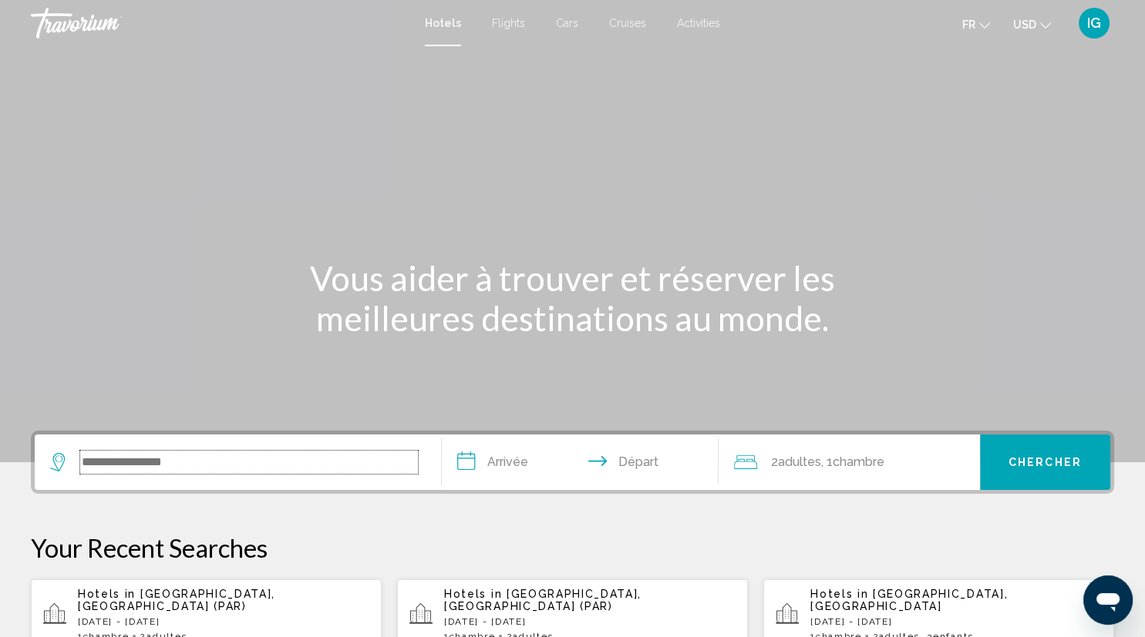
click at [220, 467] on input "Search widget" at bounding box center [249, 462] width 338 height 23
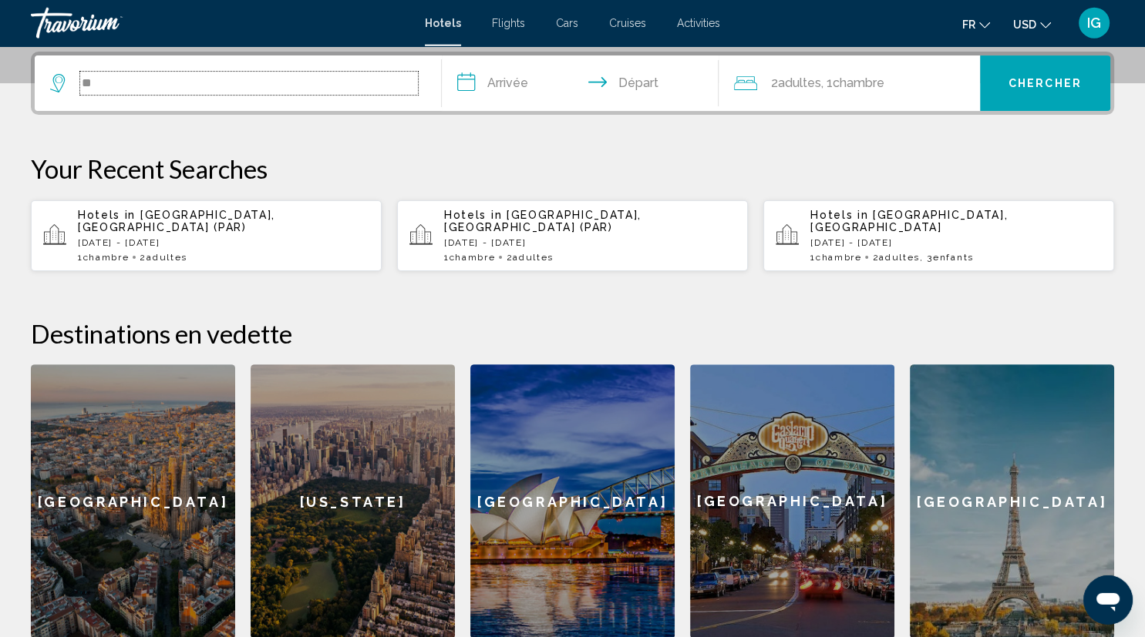
scroll to position [380, 0]
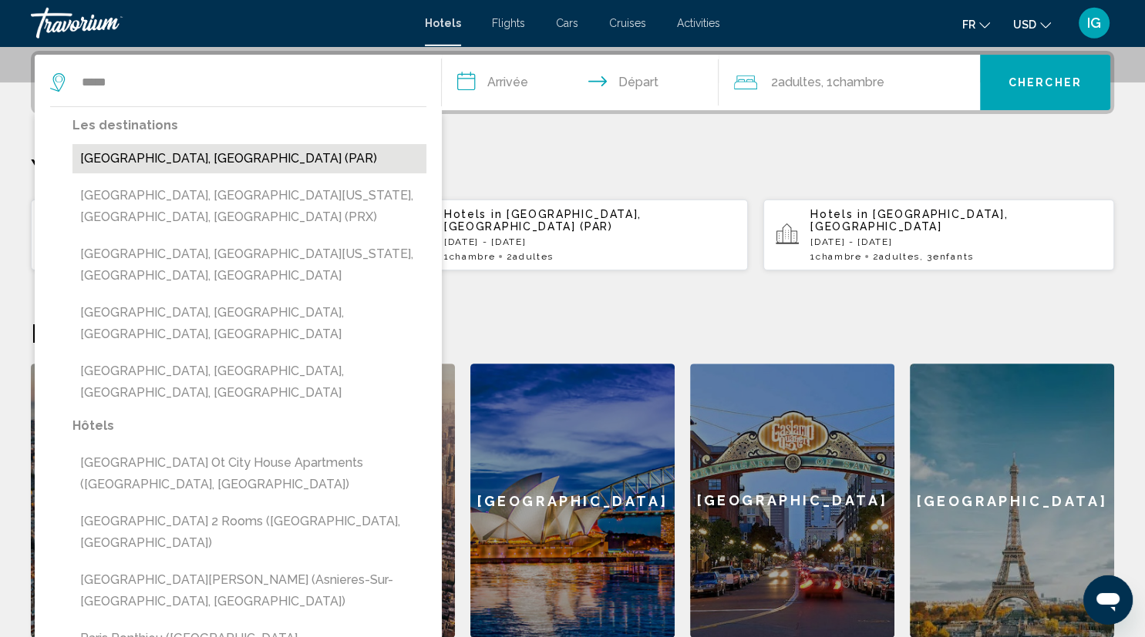
click at [163, 163] on button "[GEOGRAPHIC_DATA], [GEOGRAPHIC_DATA] (PAR)" at bounding box center [249, 158] width 354 height 29
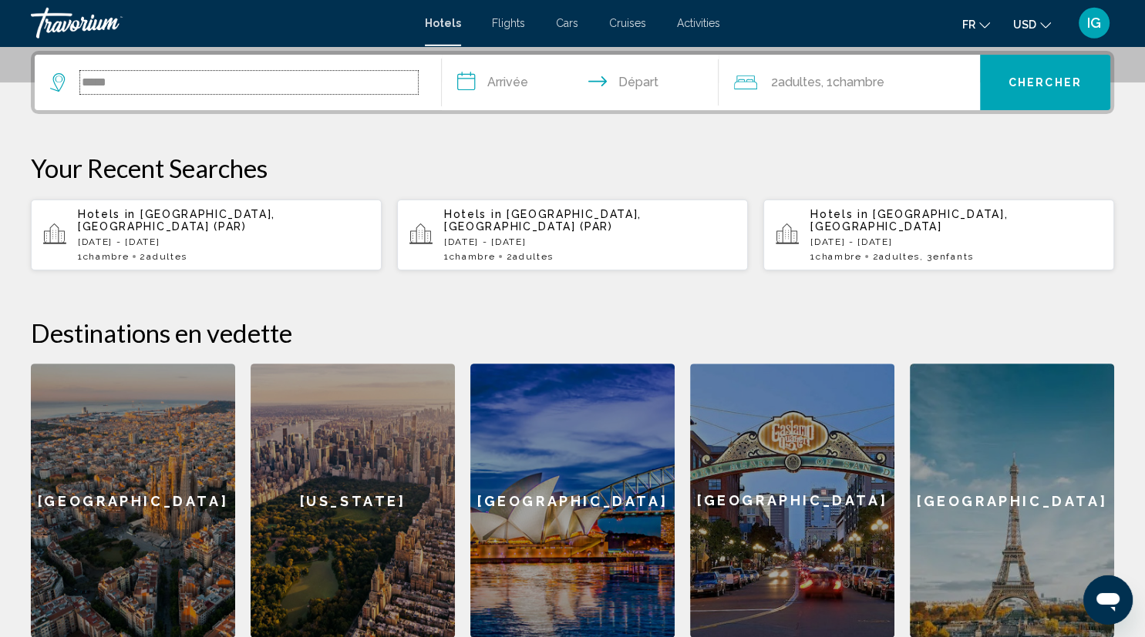
type input "**********"
click at [507, 89] on input "**********" at bounding box center [583, 85] width 283 height 60
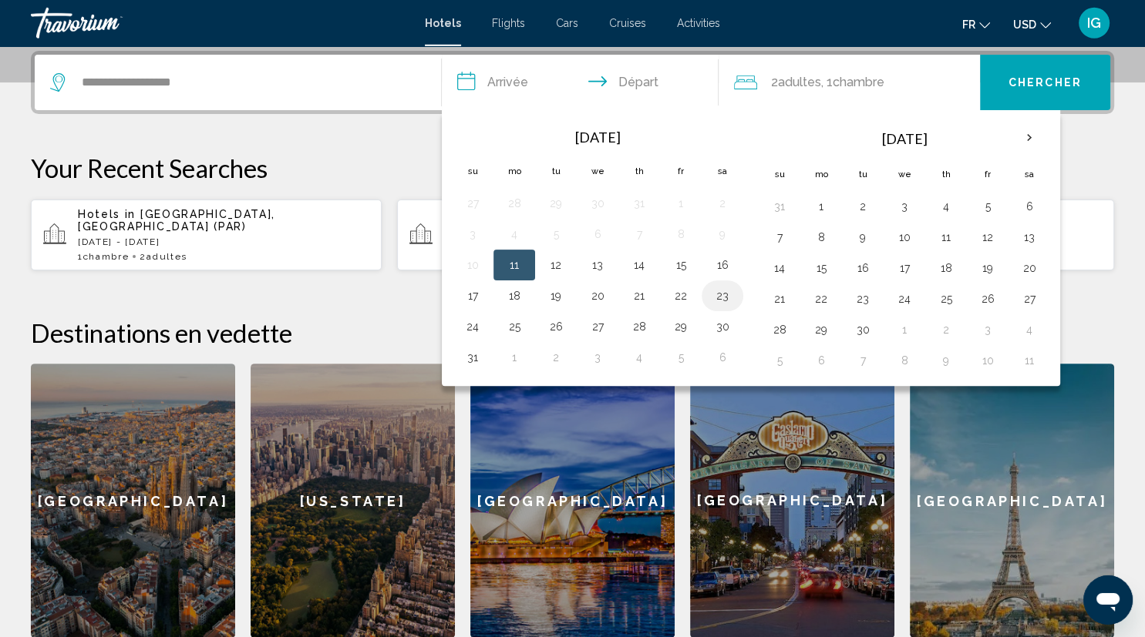
click at [726, 301] on button "23" at bounding box center [722, 296] width 25 height 22
click at [475, 329] on button "24" at bounding box center [472, 327] width 25 height 22
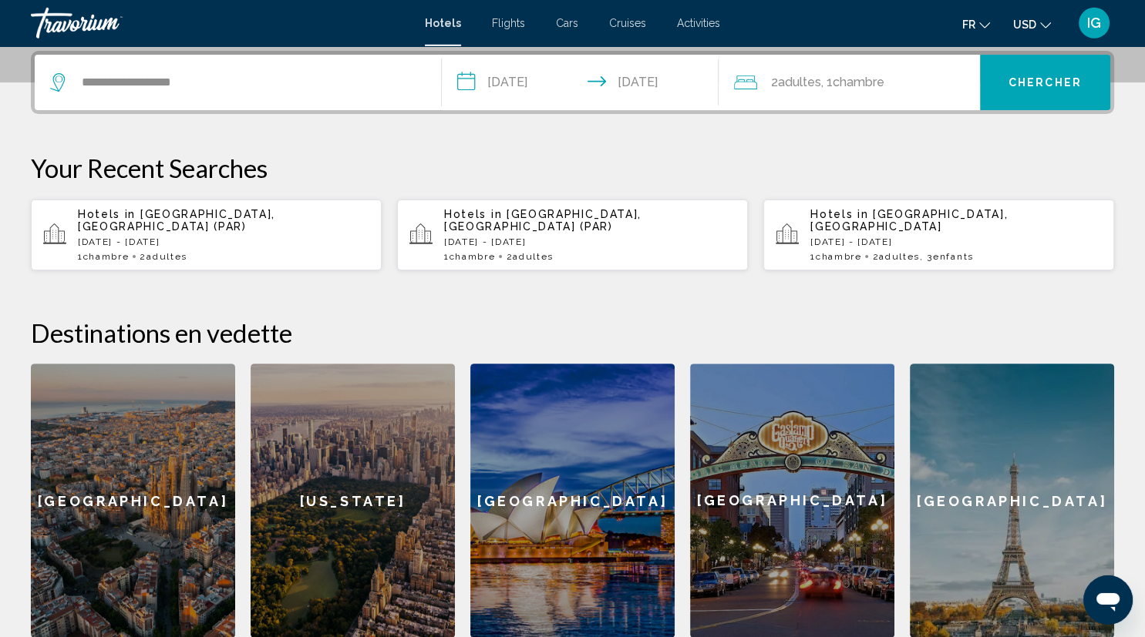
type input "**********"
click at [1044, 74] on button "Chercher" at bounding box center [1045, 82] width 130 height 55
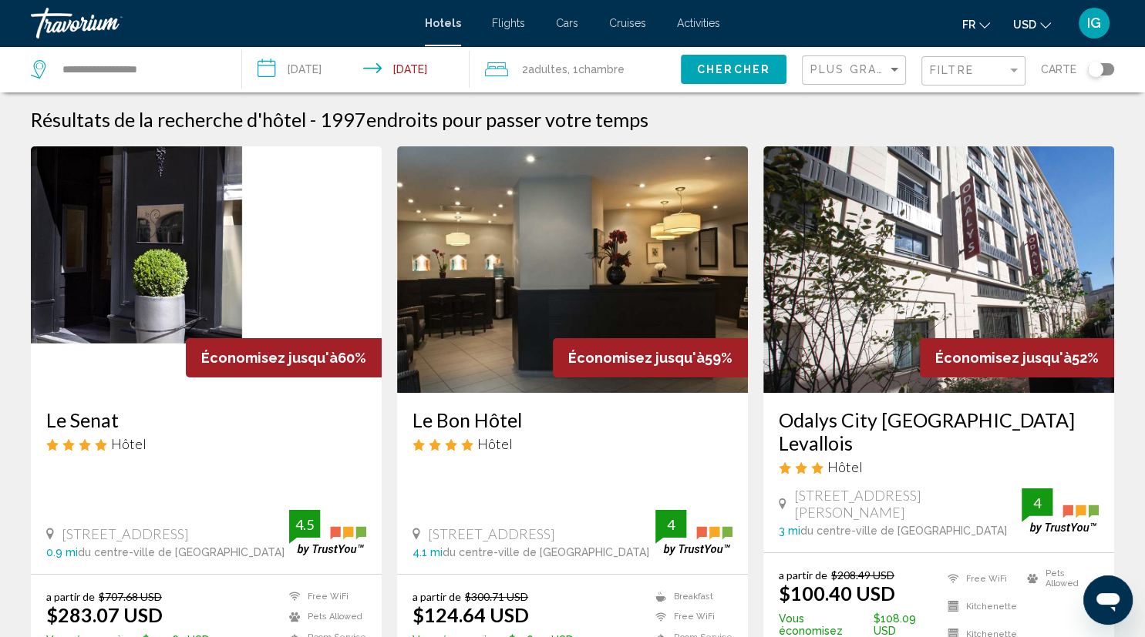
click at [1107, 66] on div "Toggle map" at bounding box center [1101, 69] width 26 height 12
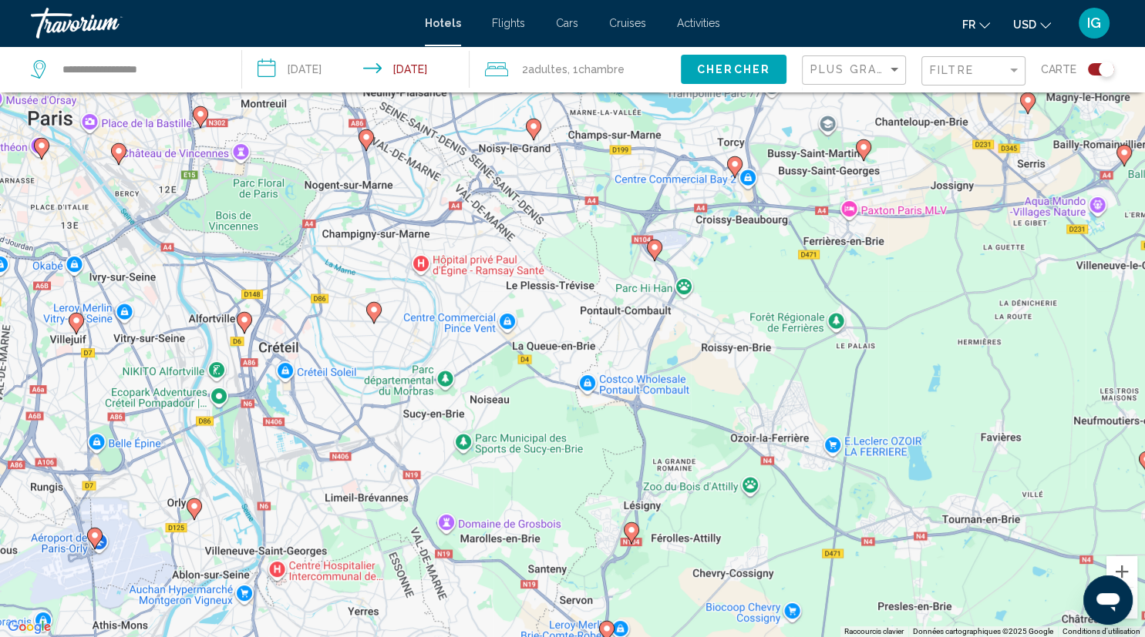
click at [375, 316] on icon "Main content" at bounding box center [373, 312] width 14 height 20
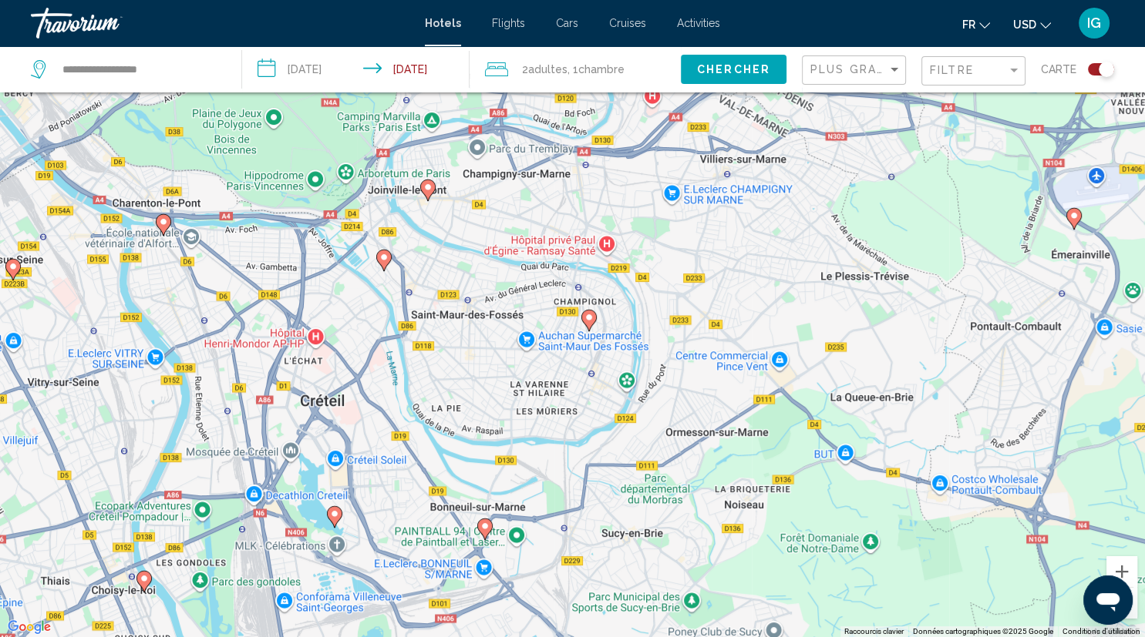
click at [1091, 71] on div "Toggle map" at bounding box center [1101, 69] width 26 height 12
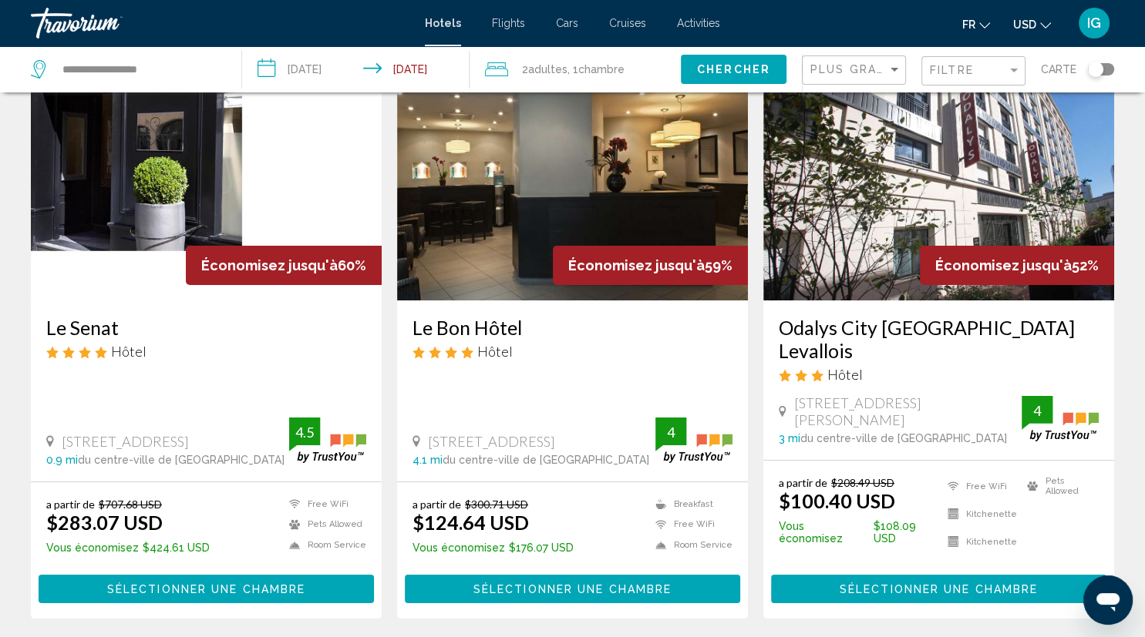
scroll to position [108, 0]
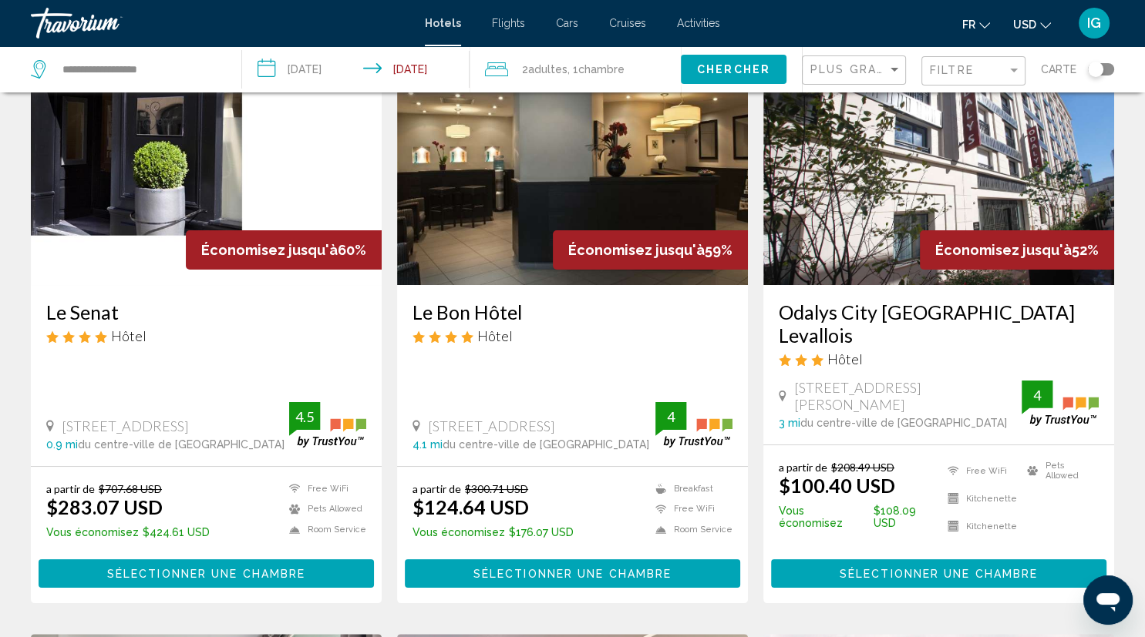
click at [1105, 70] on div "Toggle map" at bounding box center [1101, 69] width 26 height 12
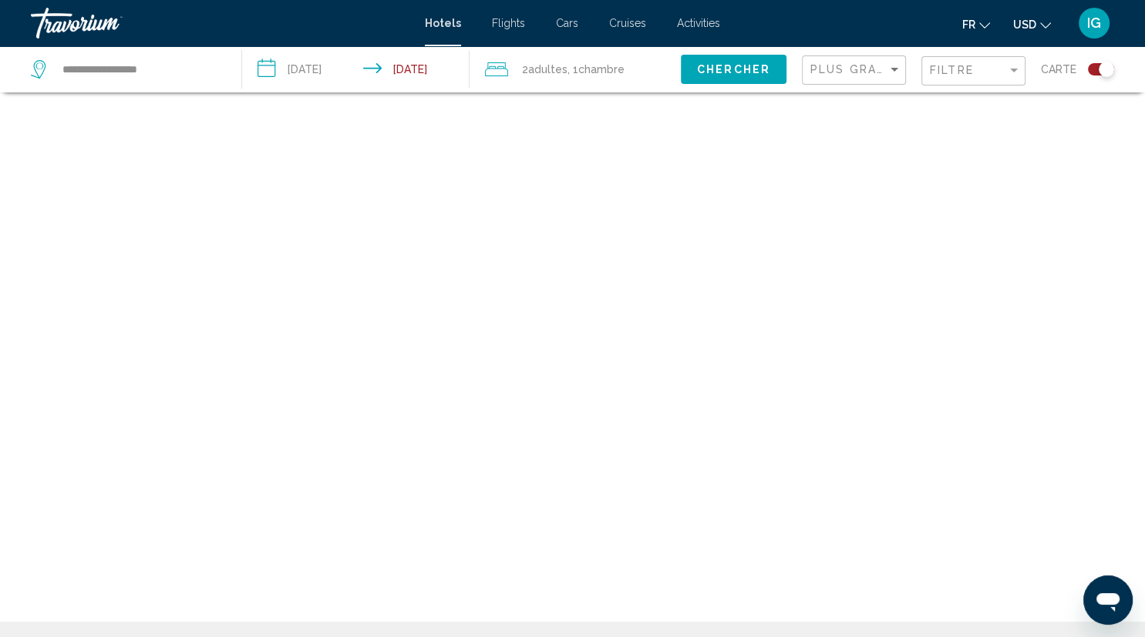
scroll to position [92, 0]
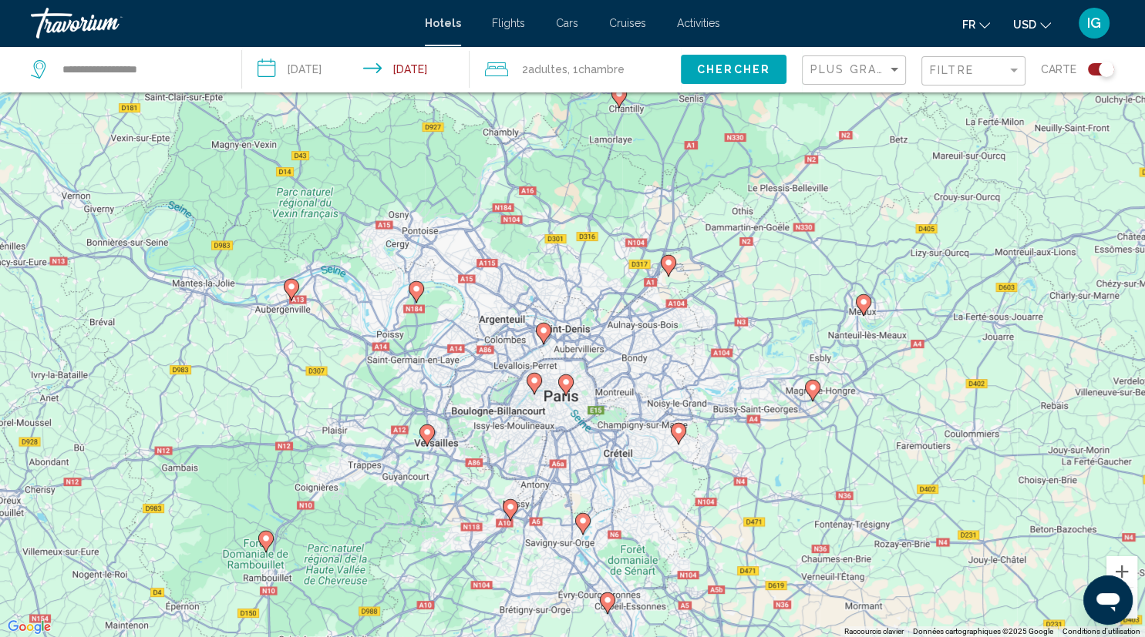
drag, startPoint x: 868, startPoint y: 438, endPoint x: 654, endPoint y: 435, distance: 214.3
click at [654, 435] on div "Pour activer le glissement avec le clavier, appuyez sur Alt+Entrée. Une fois ce…" at bounding box center [572, 318] width 1145 height 637
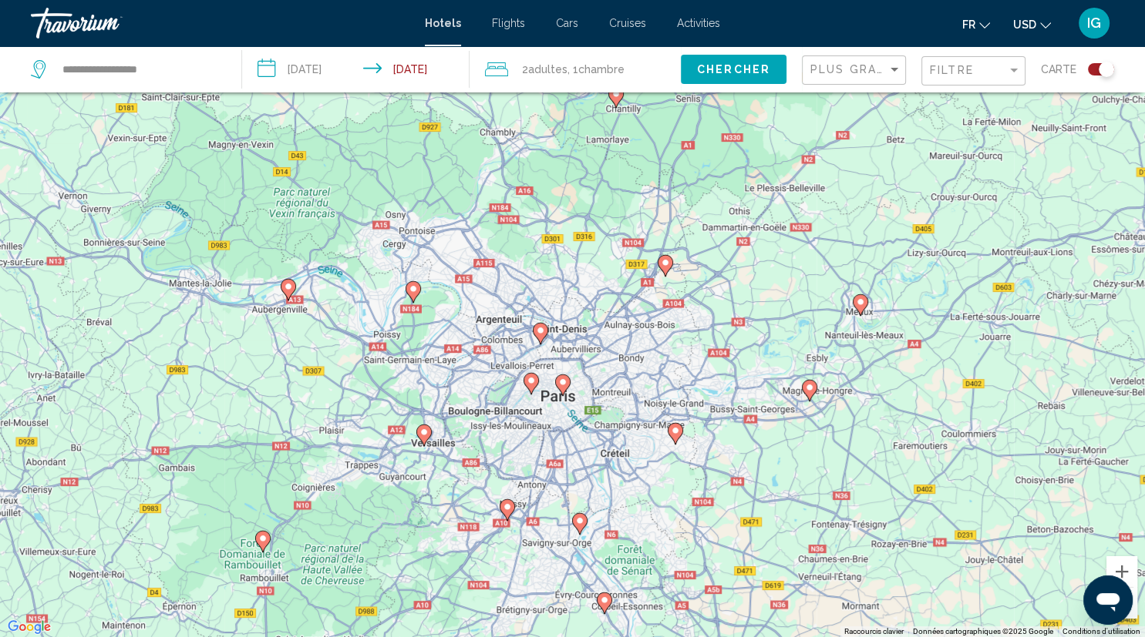
click at [677, 433] on image "Main content" at bounding box center [675, 430] width 9 height 9
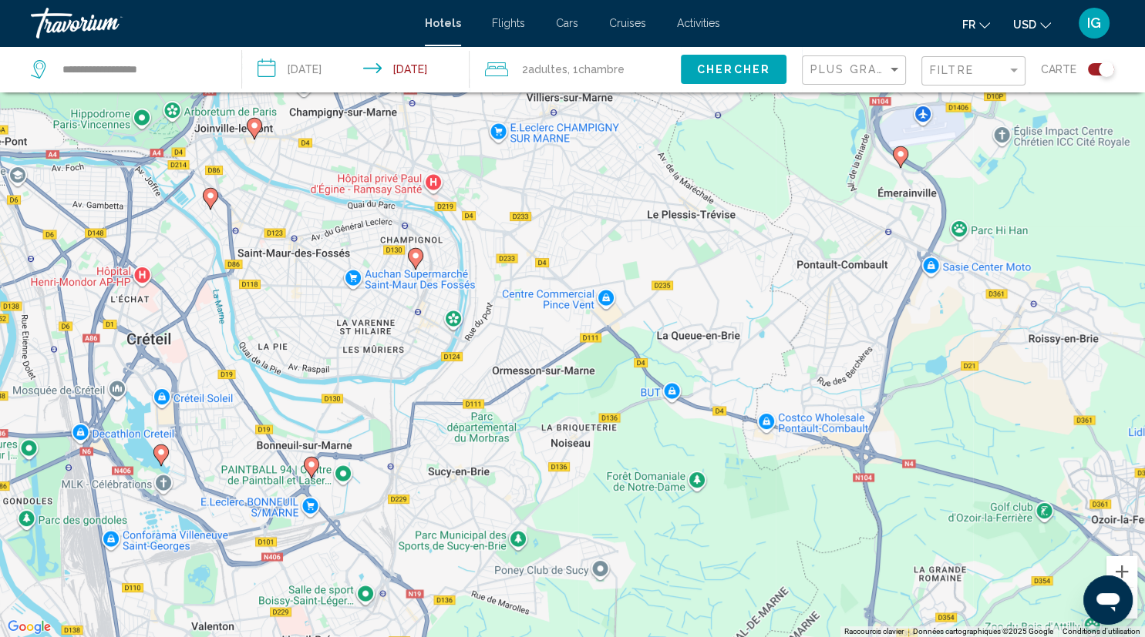
click at [418, 257] on image "Main content" at bounding box center [415, 255] width 9 height 9
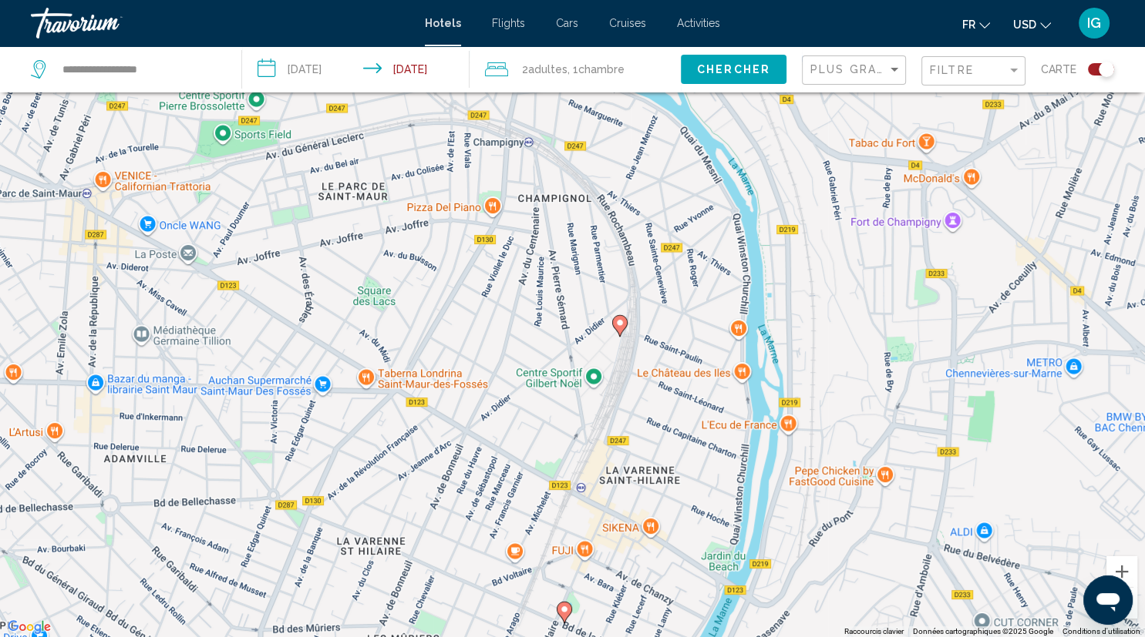
click at [620, 328] on icon "Main content" at bounding box center [619, 325] width 14 height 20
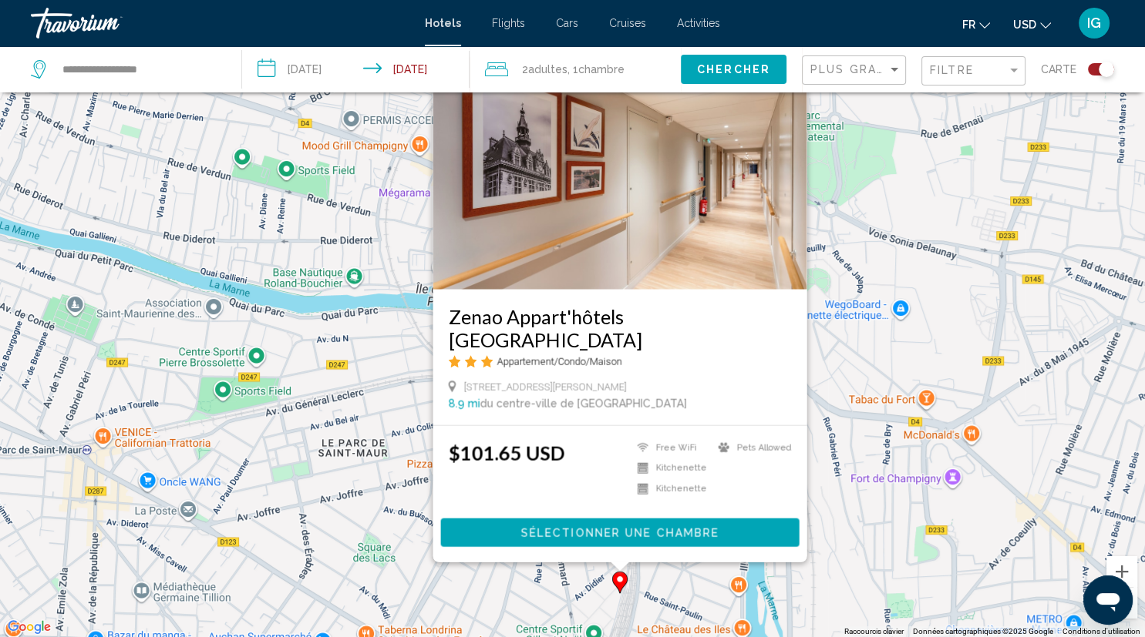
click at [569, 287] on img "Main content" at bounding box center [619, 165] width 374 height 247
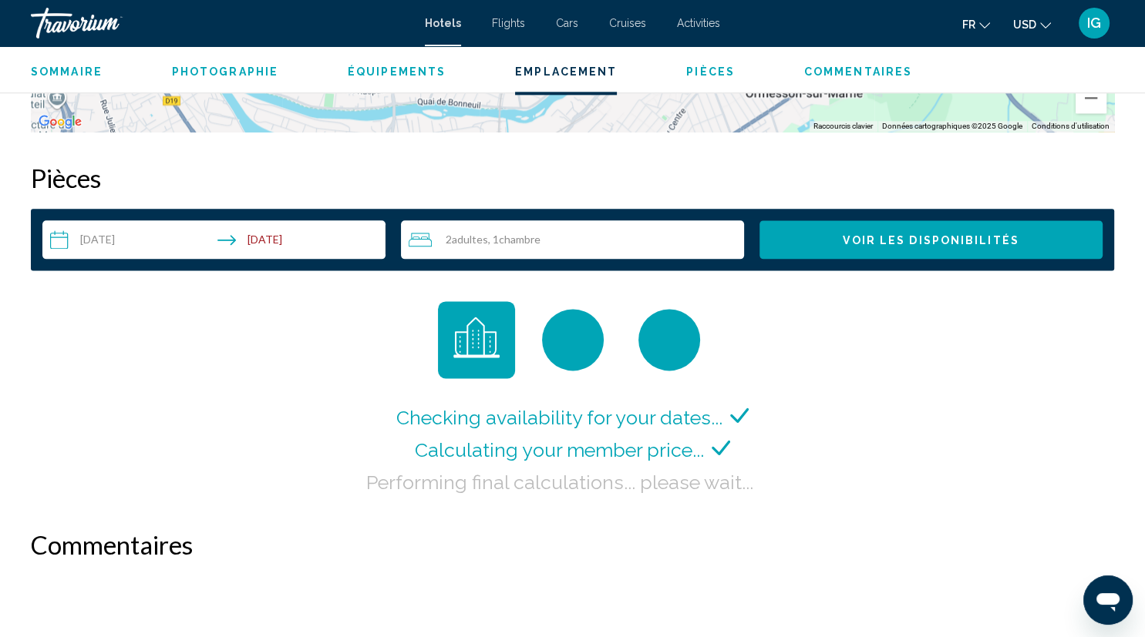
scroll to position [1881, 0]
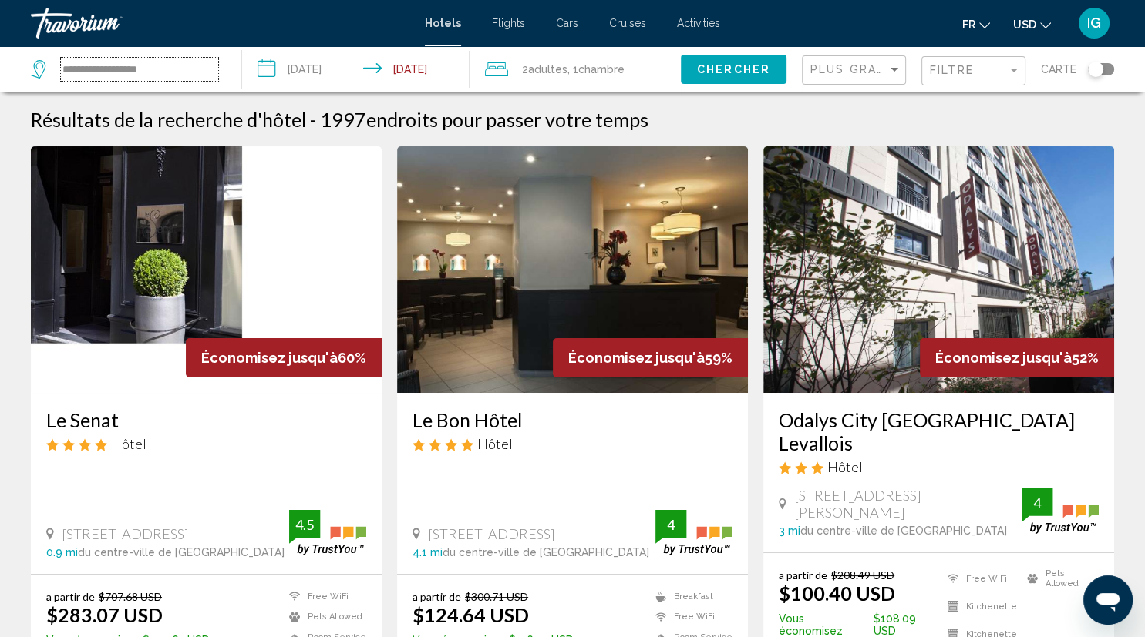
click at [165, 76] on input "**********" at bounding box center [139, 69] width 157 height 23
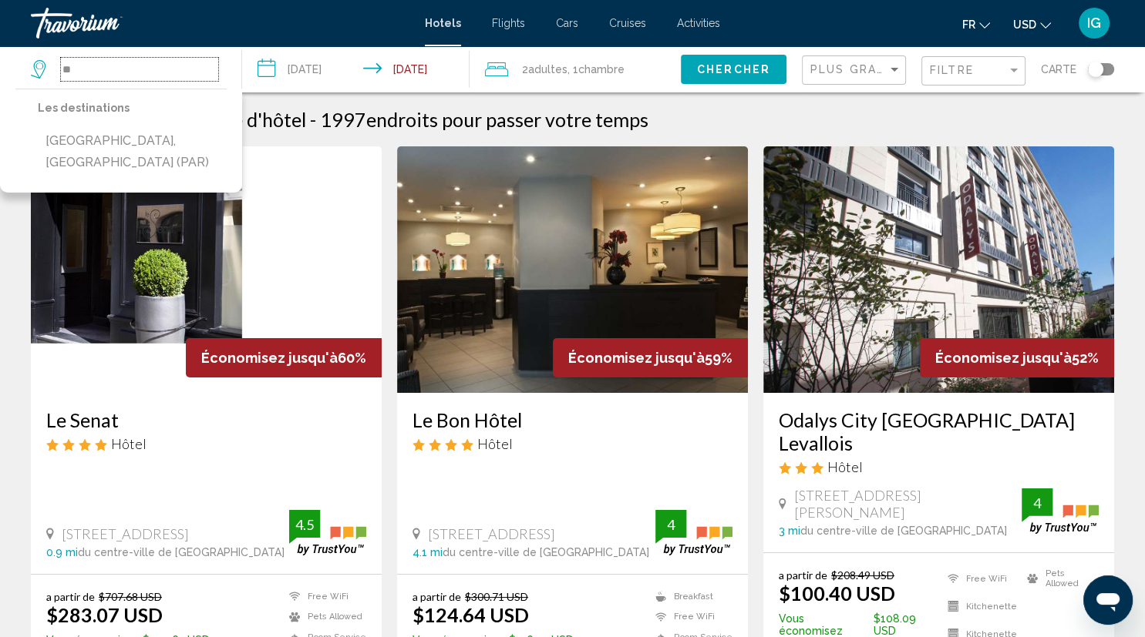
type input "*"
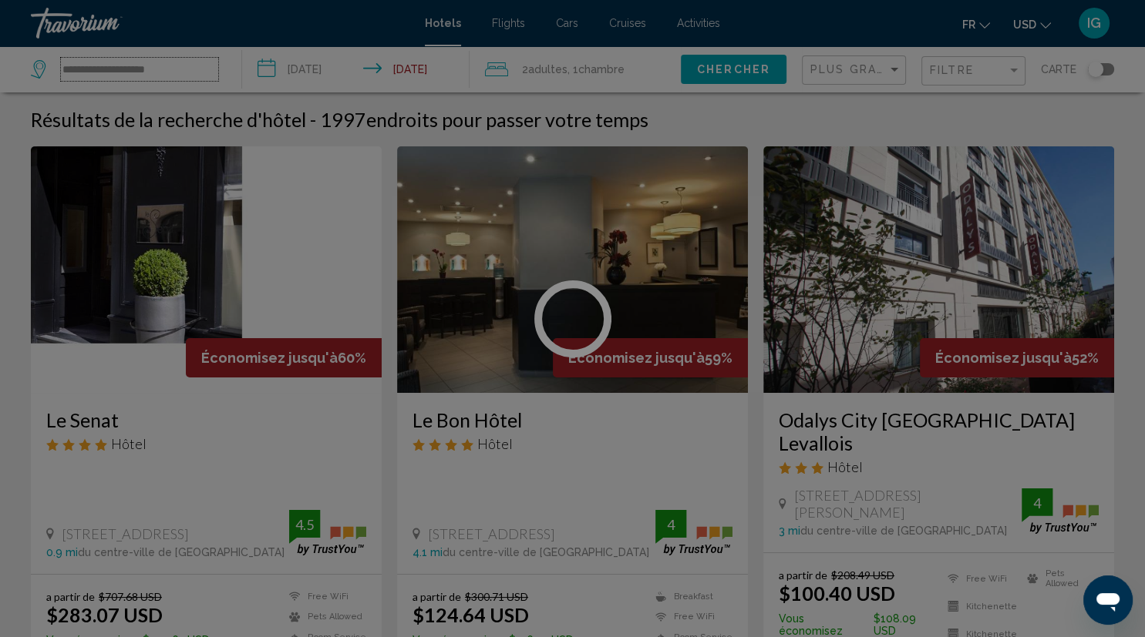
type input "**********"
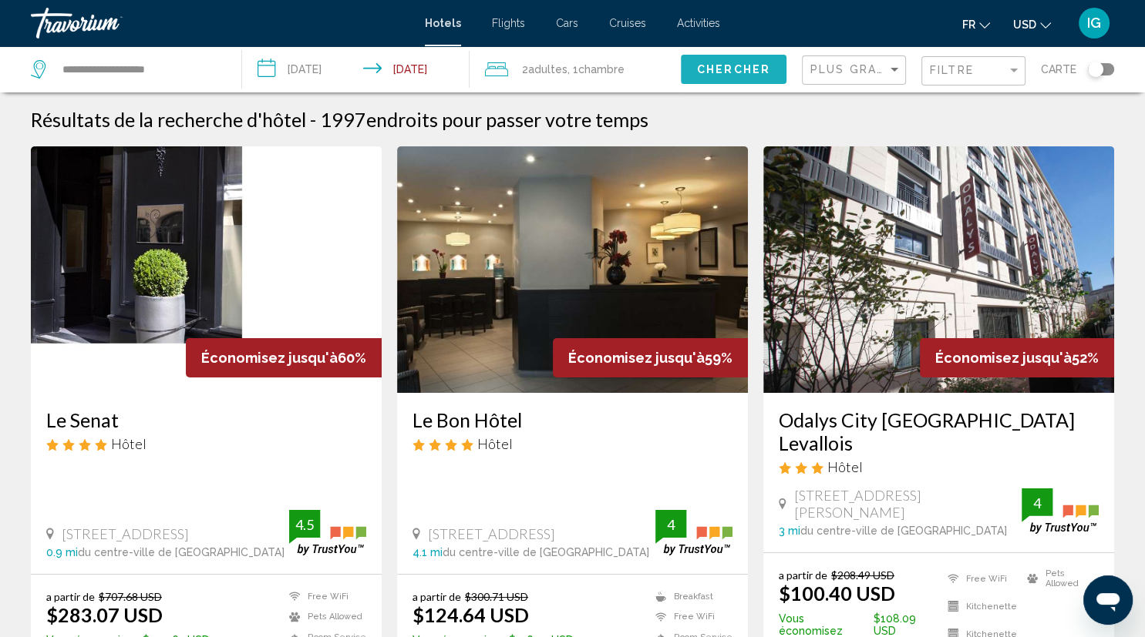
click at [722, 74] on span "Chercher" at bounding box center [733, 70] width 73 height 12
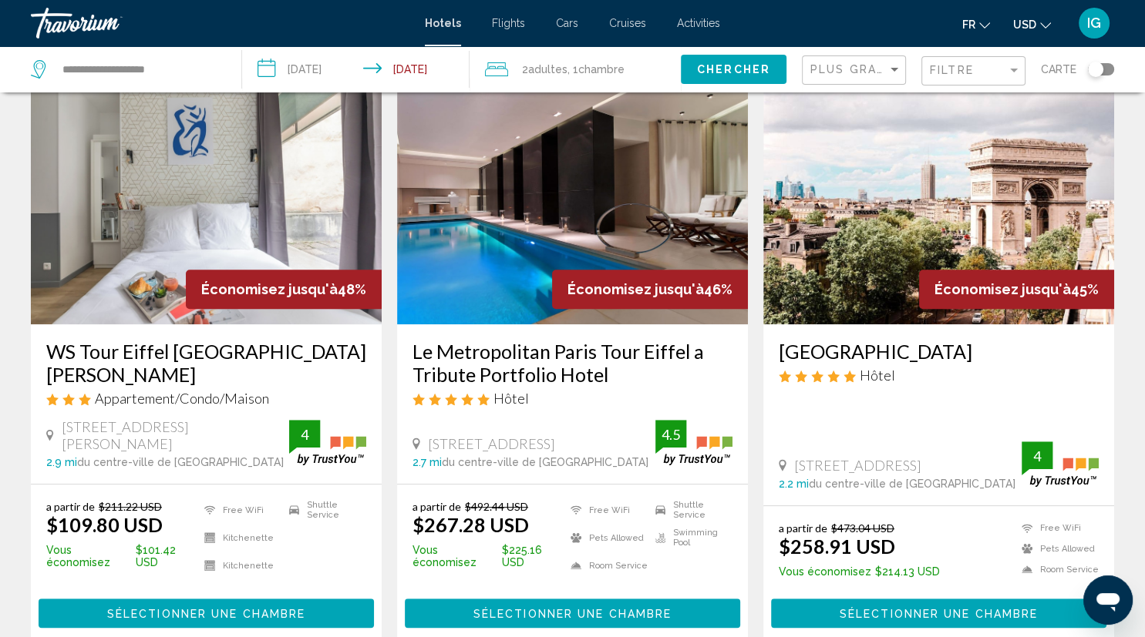
scroll to position [624, 0]
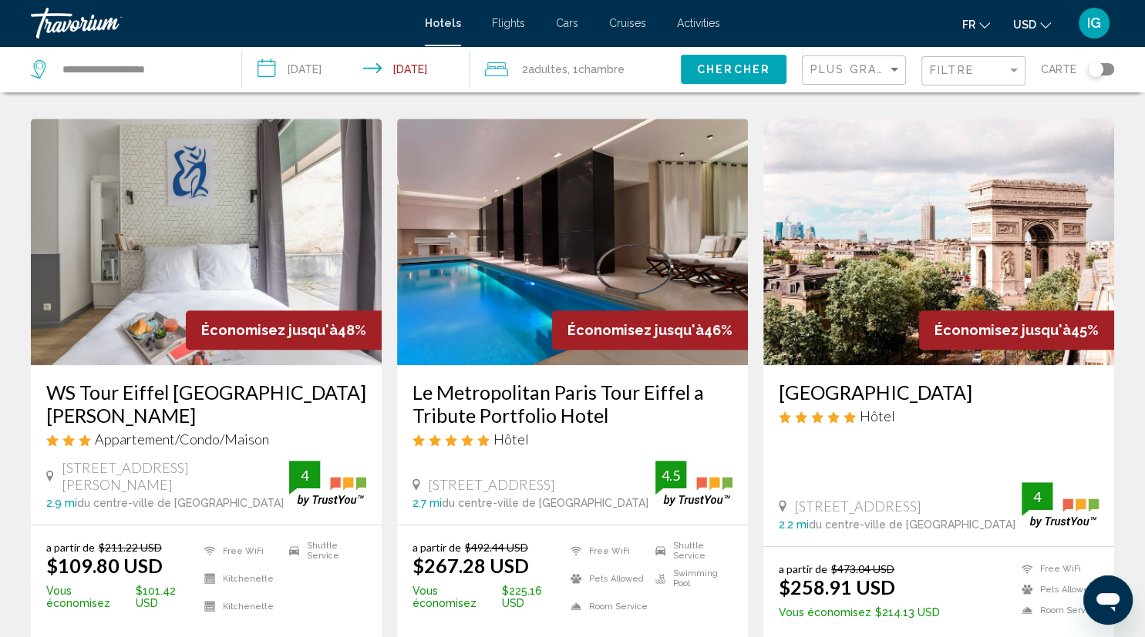
click at [137, 381] on h3 "WS Tour Eiffel [GEOGRAPHIC_DATA][PERSON_NAME]" at bounding box center [206, 404] width 320 height 46
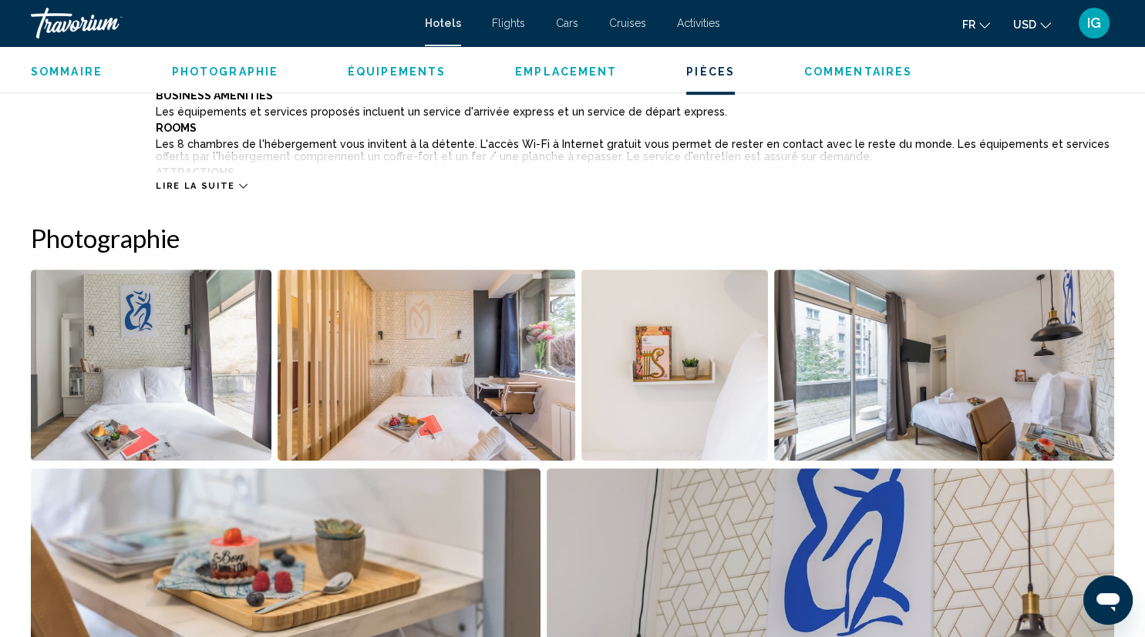
scroll to position [1996, 0]
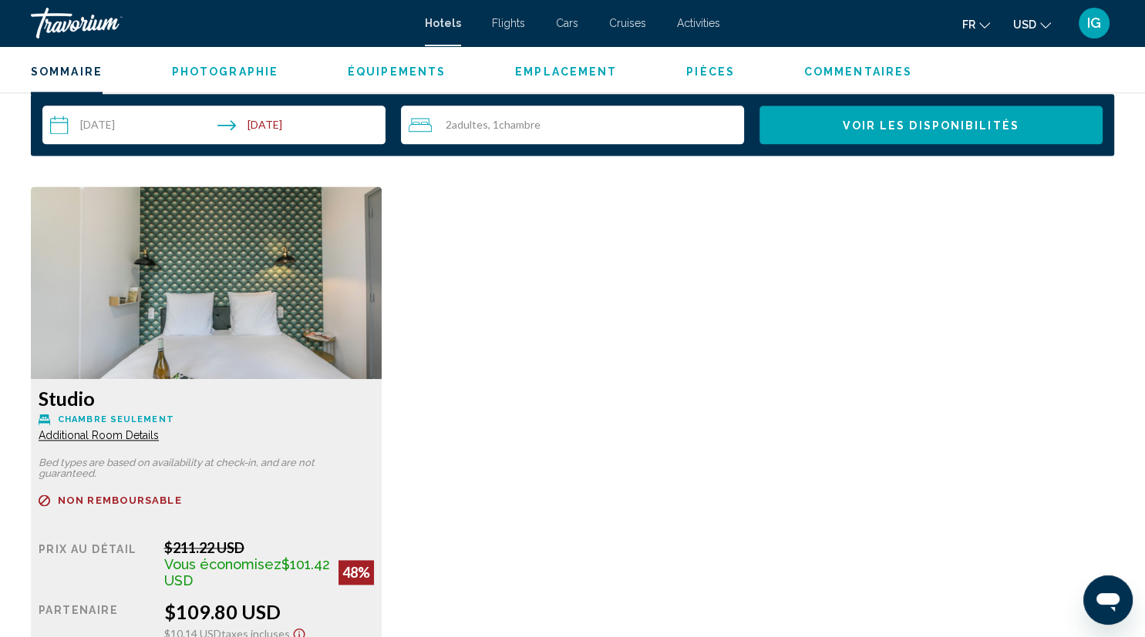
click at [538, 412] on div "Studio Chambre seulement Additional Room Details Bed types are based on availab…" at bounding box center [572, 461] width 1098 height 548
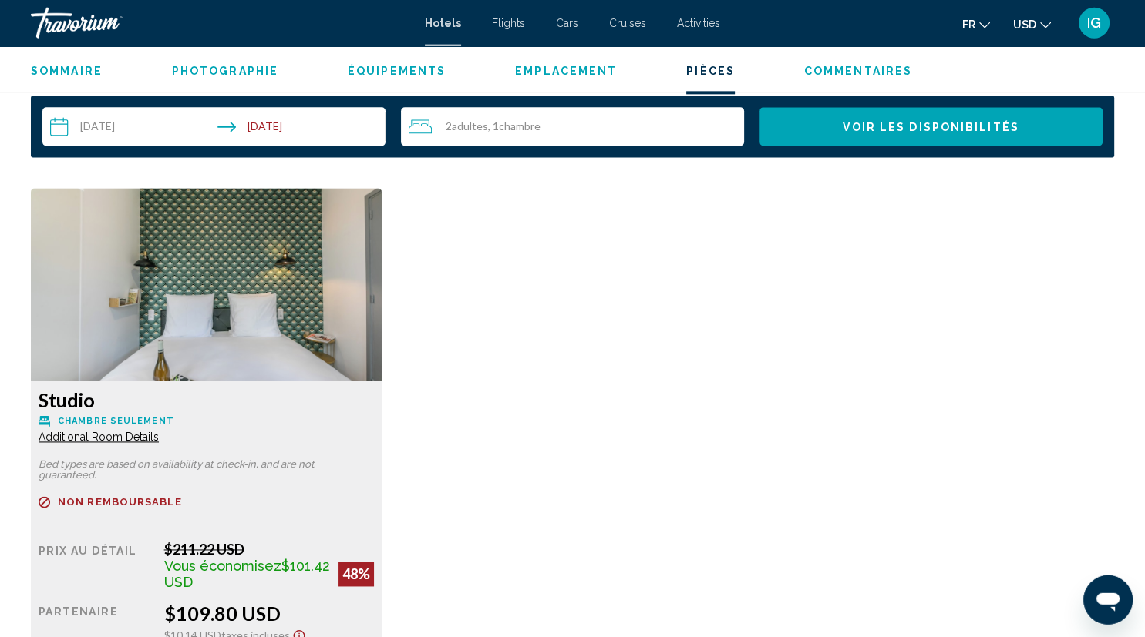
scroll to position [1915, 0]
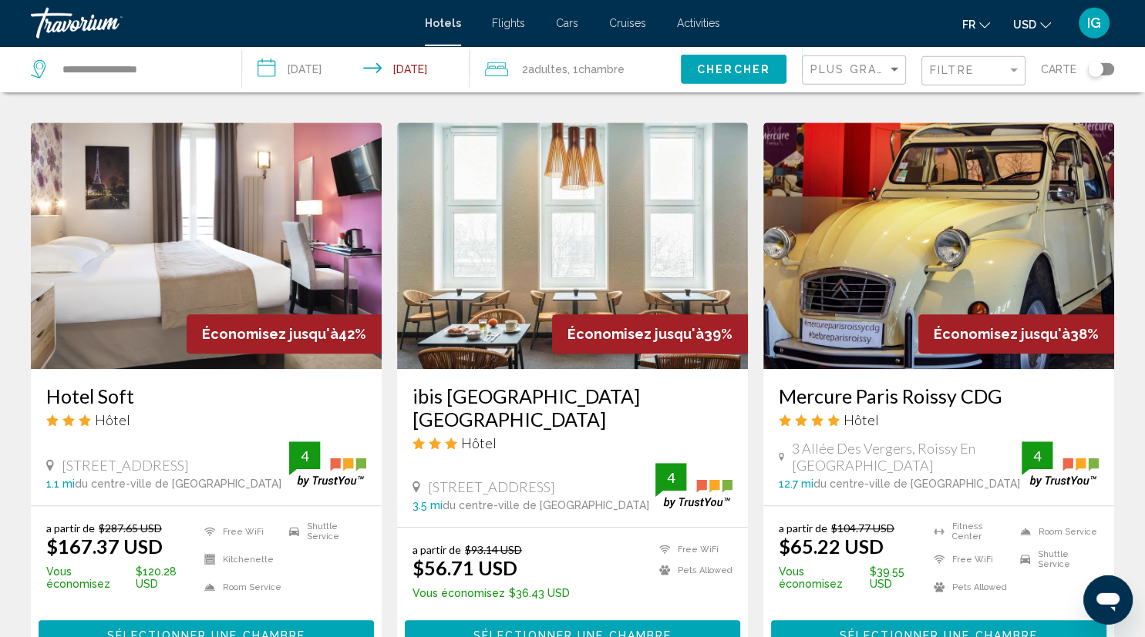
scroll to position [1221, 0]
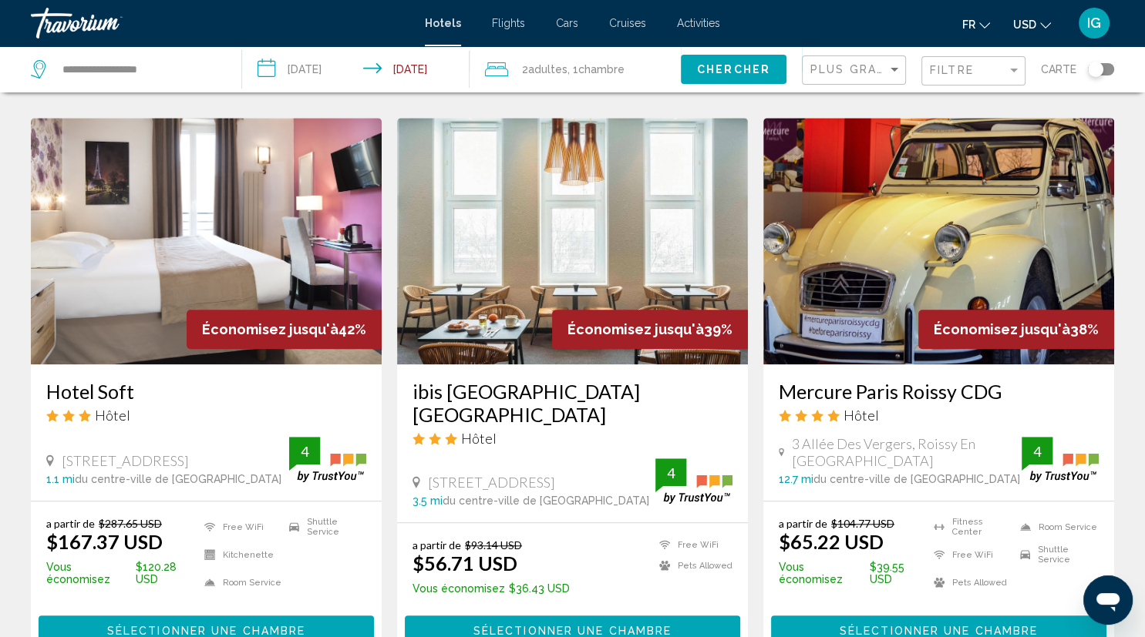
click at [507, 380] on h3 "ibis [GEOGRAPHIC_DATA] [GEOGRAPHIC_DATA]" at bounding box center [572, 403] width 320 height 46
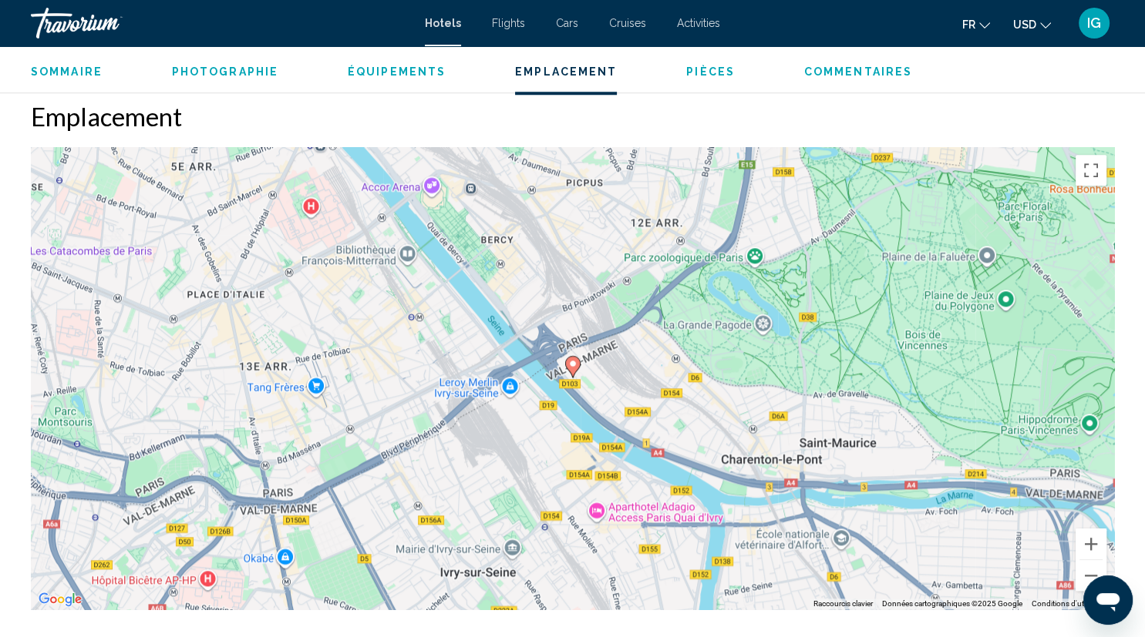
scroll to position [1363, 0]
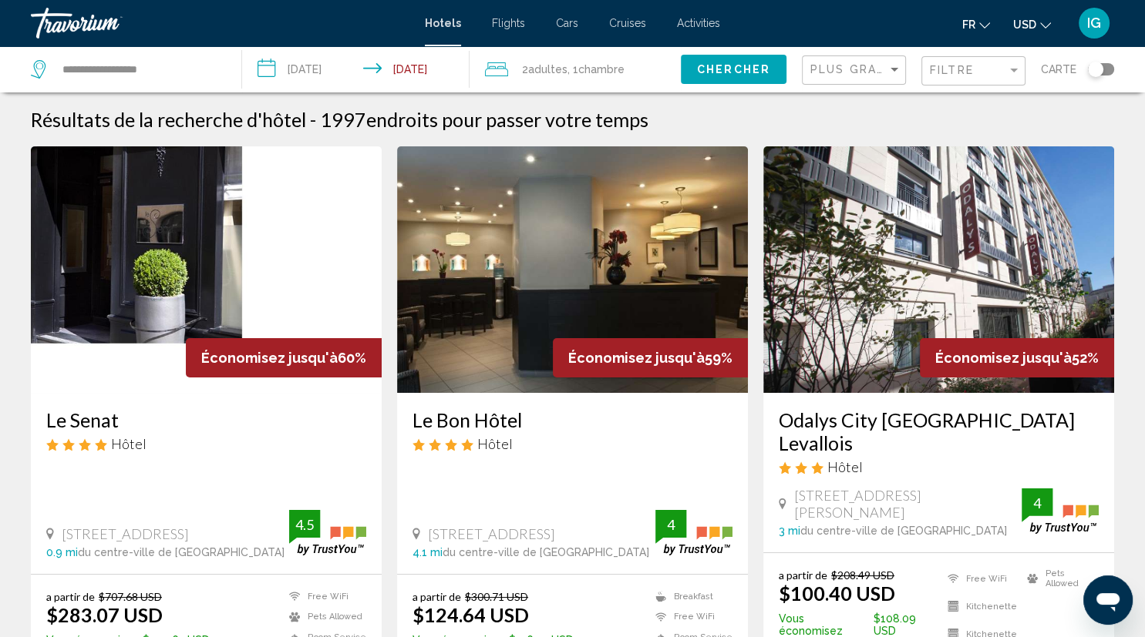
click at [1103, 67] on div "Toggle map" at bounding box center [1101, 69] width 26 height 12
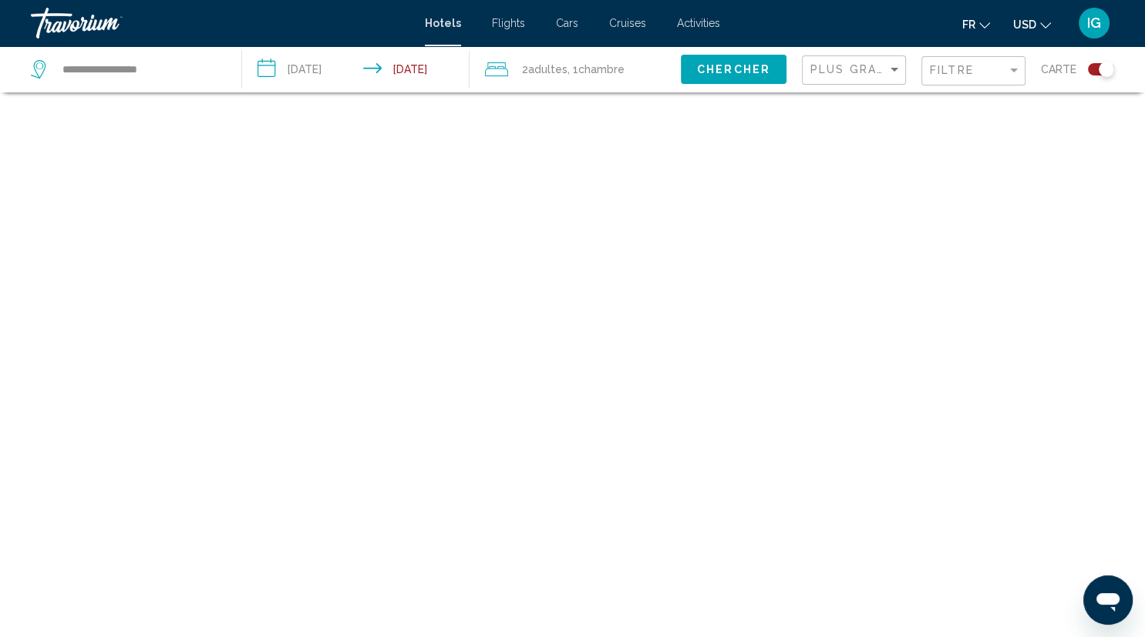
scroll to position [92, 0]
